Goal: Information Seeking & Learning: Find contact information

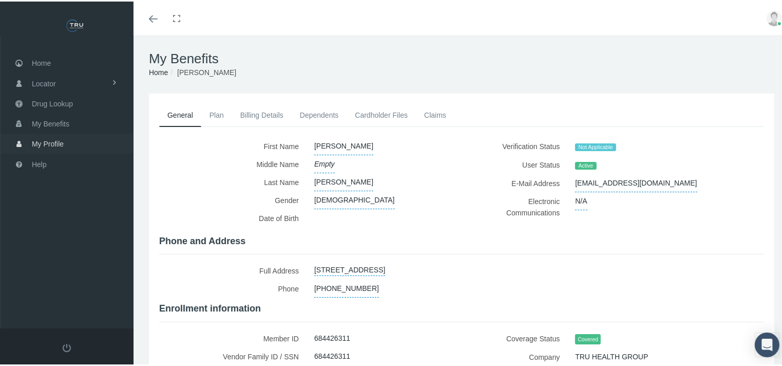
click at [53, 141] on span "My Profile" at bounding box center [48, 143] width 32 height 20
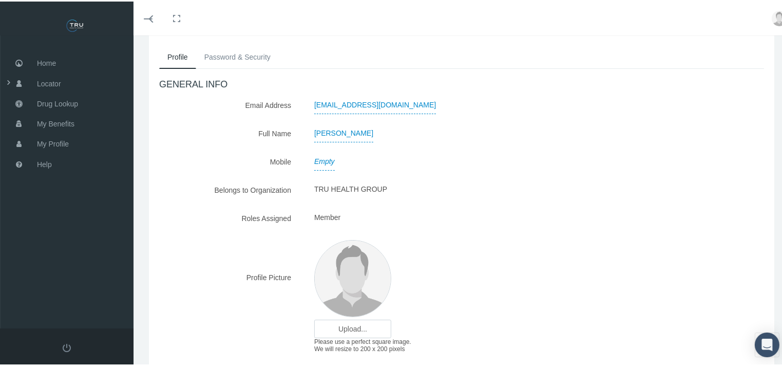
scroll to position [109, 0]
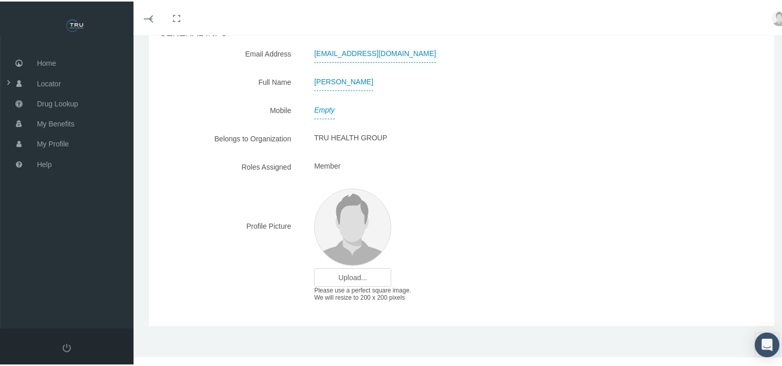
click at [325, 106] on span "Empty" at bounding box center [324, 109] width 21 height 18
type input "[PHONE_NUMBER]"
click at [432, 107] on button "submit" at bounding box center [430, 108] width 20 height 17
click at [43, 125] on span "My Benefits" at bounding box center [55, 122] width 37 height 20
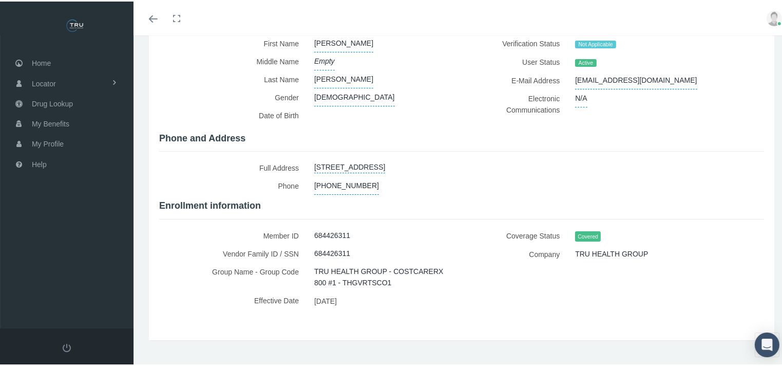
scroll to position [114, 0]
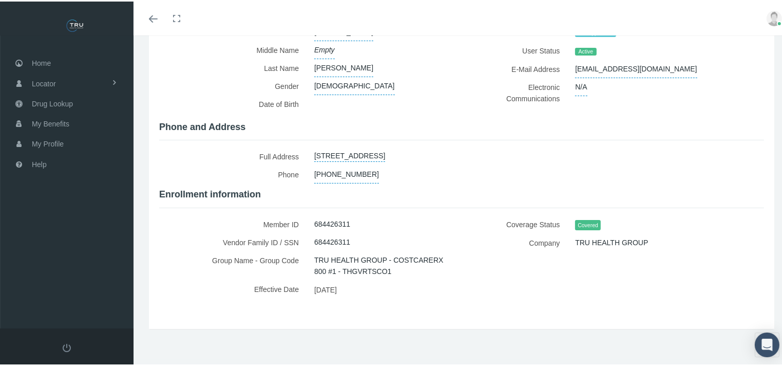
click at [360, 265] on span "TRU HEALTH GROUP - COSTCARERX 800 #1 - THGVRTSCO1" at bounding box center [380, 264] width 132 height 29
click at [605, 234] on span "TRU HEALTH GROUP" at bounding box center [611, 240] width 73 height 17
click at [102, 83] on link "Locator" at bounding box center [67, 81] width 134 height 20
click at [55, 101] on span "Pharmacy" at bounding box center [46, 103] width 32 height 17
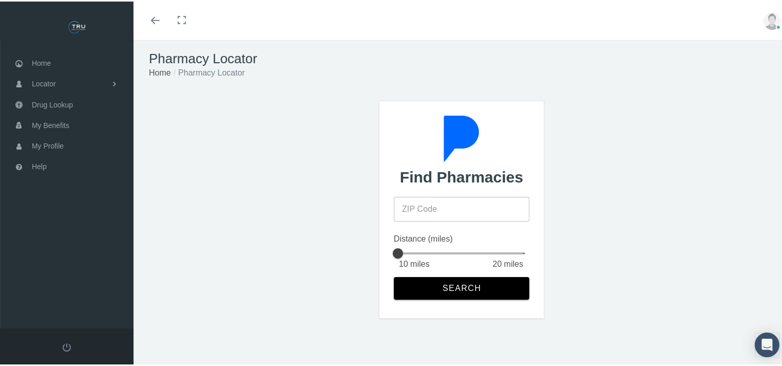
click at [425, 206] on input "ZIP Code" at bounding box center [462, 207] width 136 height 25
type input "78676"
click at [445, 283] on span "Search" at bounding box center [462, 286] width 40 height 9
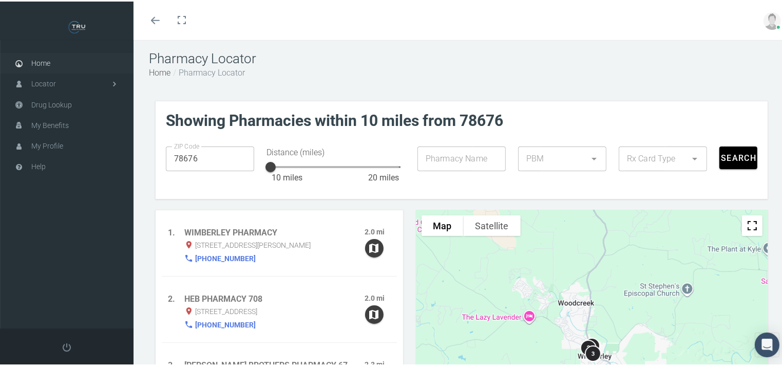
click at [34, 59] on span "Home" at bounding box center [40, 62] width 19 height 20
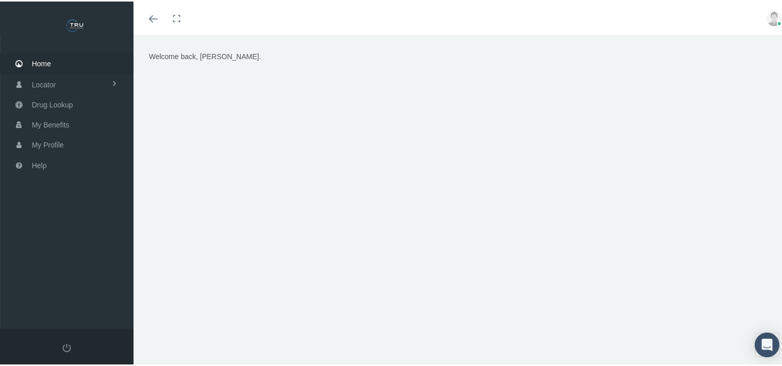
click at [185, 53] on span "Welcome back, [PERSON_NAME]." at bounding box center [205, 55] width 112 height 8
click at [153, 20] on icon "Toggle menubar" at bounding box center [153, 17] width 9 height 6
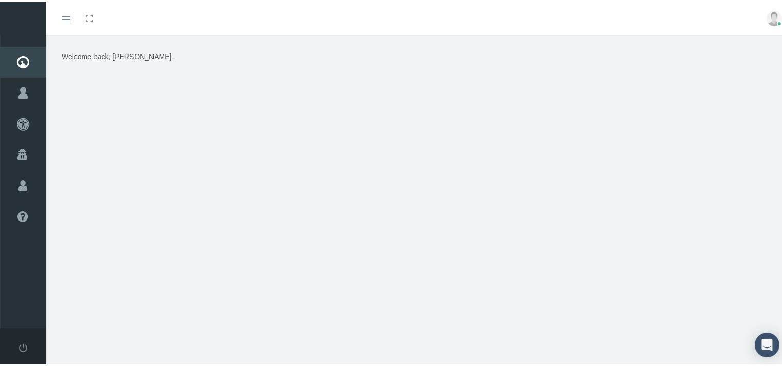
click at [88, 18] on link "Toggle fullscreen" at bounding box center [89, 17] width 23 height 34
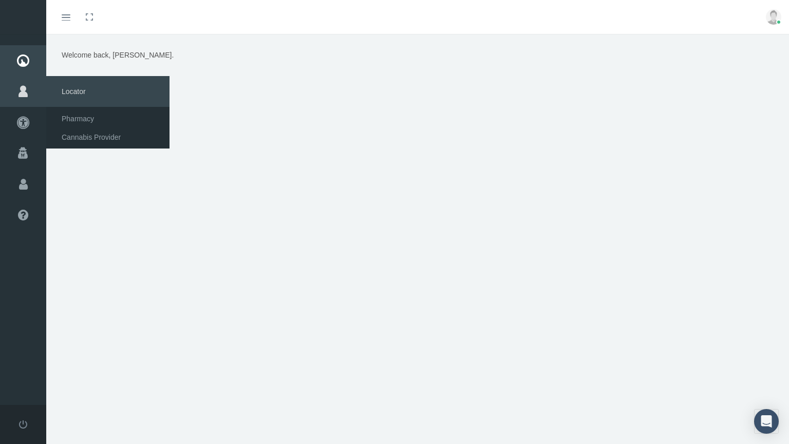
click at [26, 94] on icon at bounding box center [23, 91] width 46 height 31
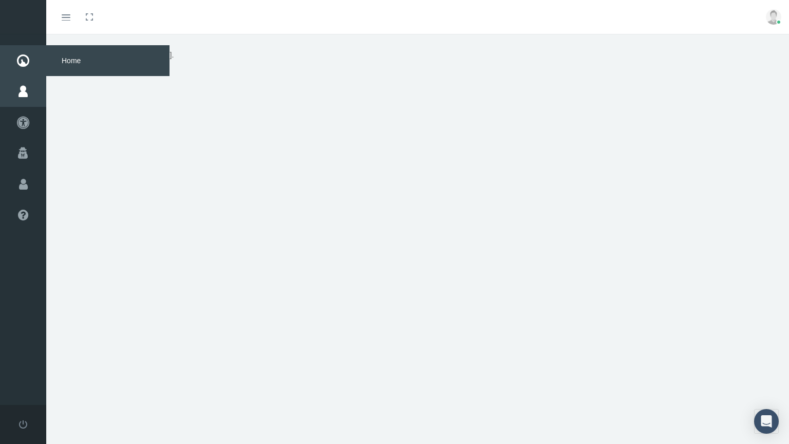
click at [23, 63] on icon at bounding box center [23, 60] width 46 height 31
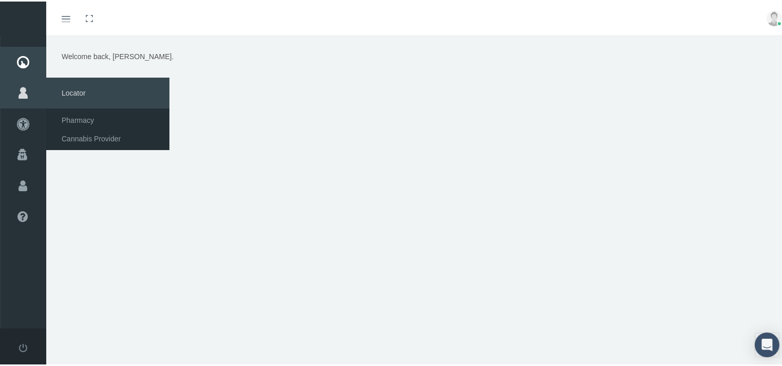
click at [23, 88] on icon at bounding box center [23, 91] width 46 height 31
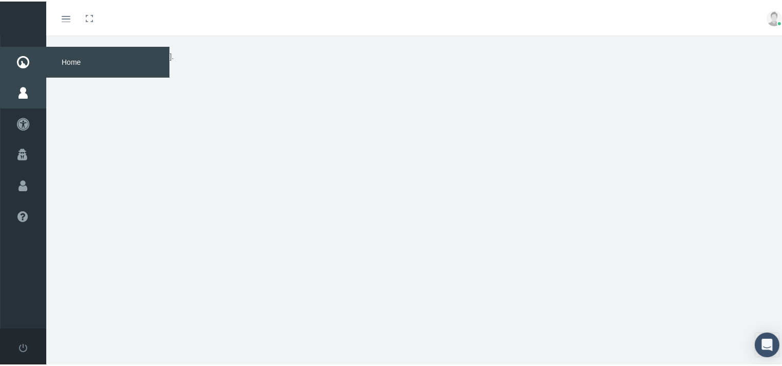
click at [25, 59] on icon at bounding box center [23, 60] width 46 height 31
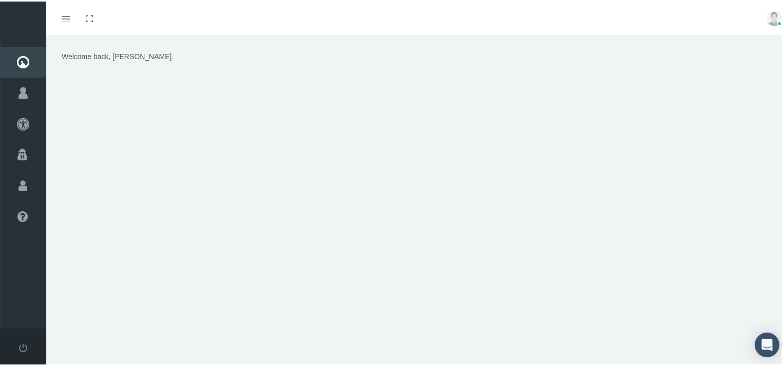
click at [63, 18] on icon "Toggle menubar" at bounding box center [66, 17] width 9 height 6
